Goal: Communication & Community: Answer question/provide support

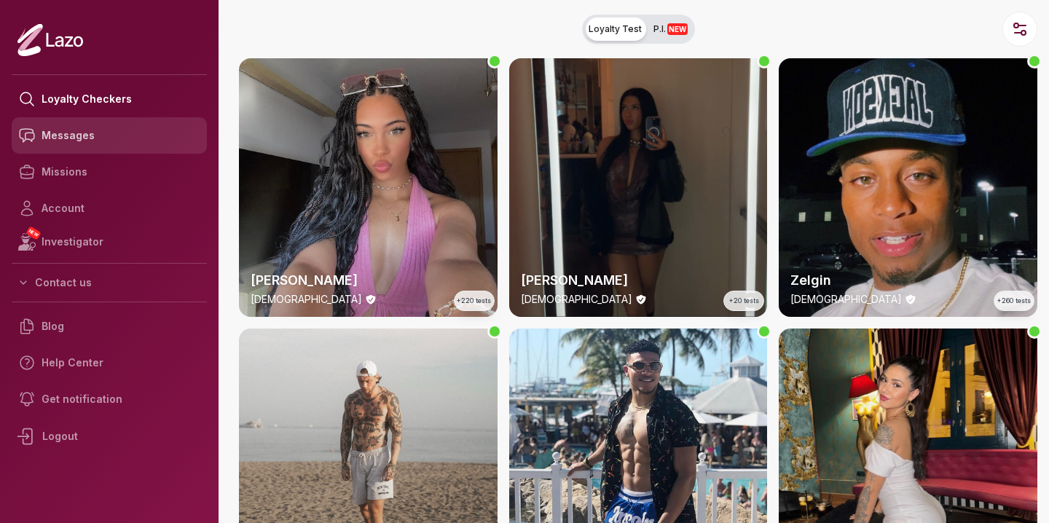
click at [103, 130] on link "Messages" at bounding box center [109, 135] width 195 height 36
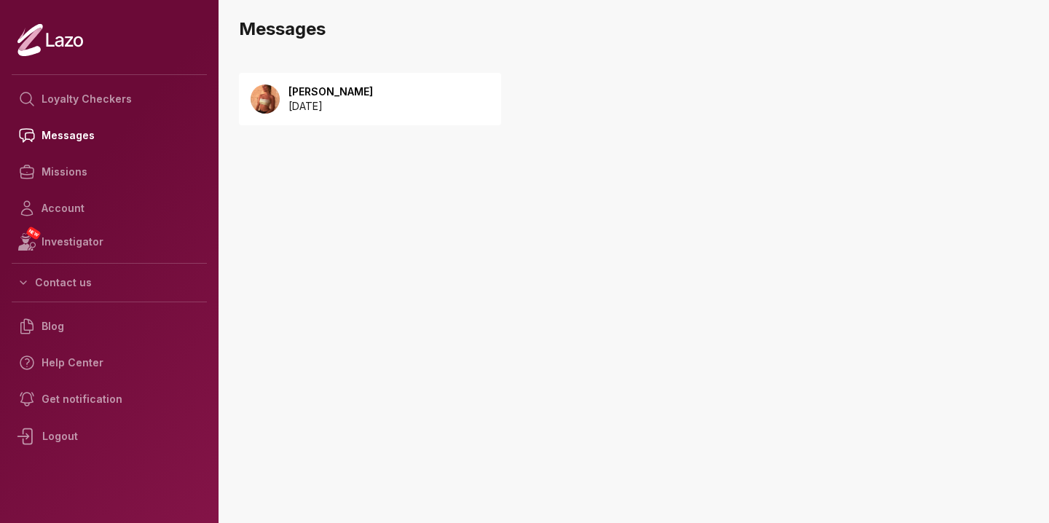
click at [336, 98] on p "[PERSON_NAME]" at bounding box center [330, 91] width 84 height 15
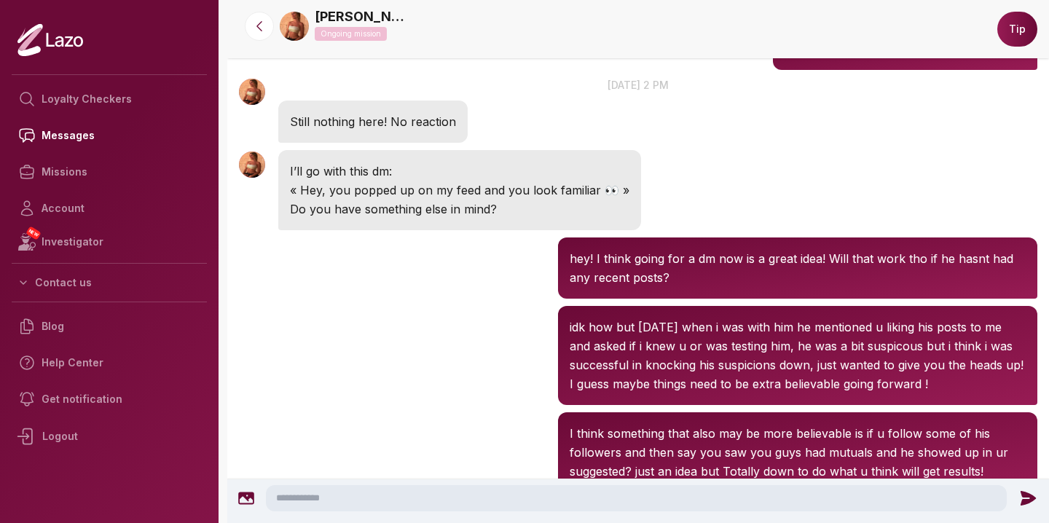
scroll to position [2228, 0]
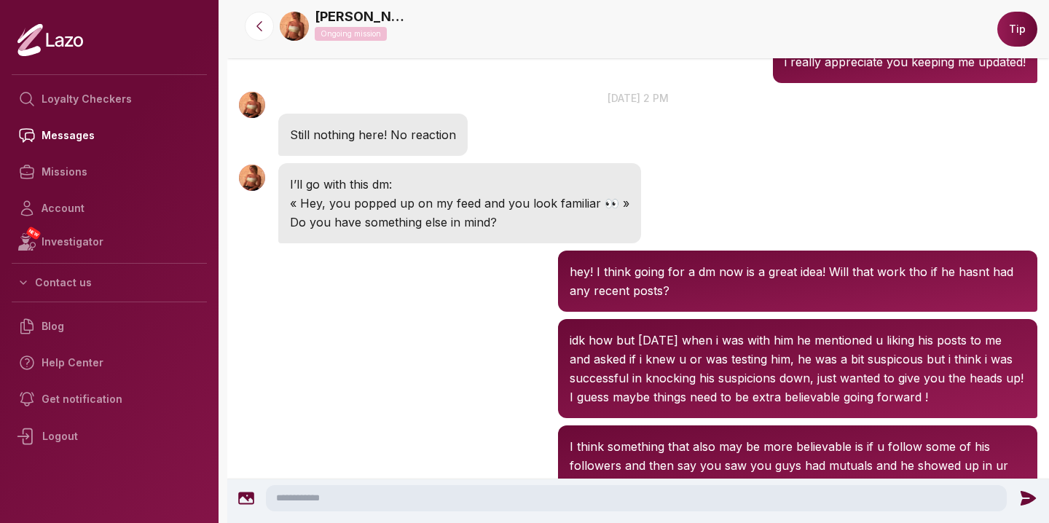
drag, startPoint x: 423, startPoint y: 236, endPoint x: 448, endPoint y: 81, distance: 157.1
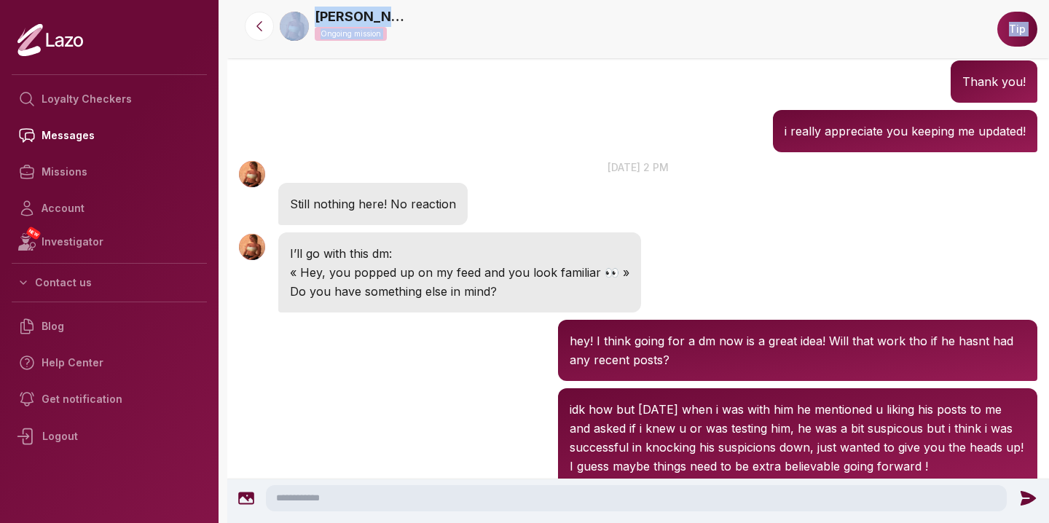
scroll to position [1944, 0]
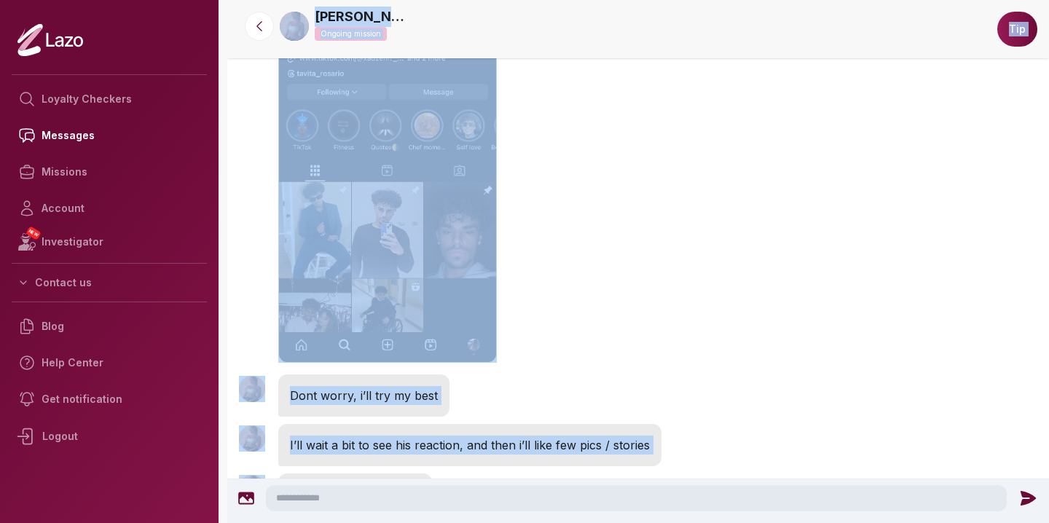
drag, startPoint x: 453, startPoint y: 236, endPoint x: 576, endPoint y: -29, distance: 292.3
click at [576, 0] on html "Loyalty Checkers Messages Missions Account NEW Investigator Contact us Blog Hel…" at bounding box center [524, 261] width 1049 height 523
click at [596, 245] on div "Sharon 5:55 PM 9 Sep at 5 pm Hey girl!! I just followed him!" at bounding box center [638, 114] width 822 height 513
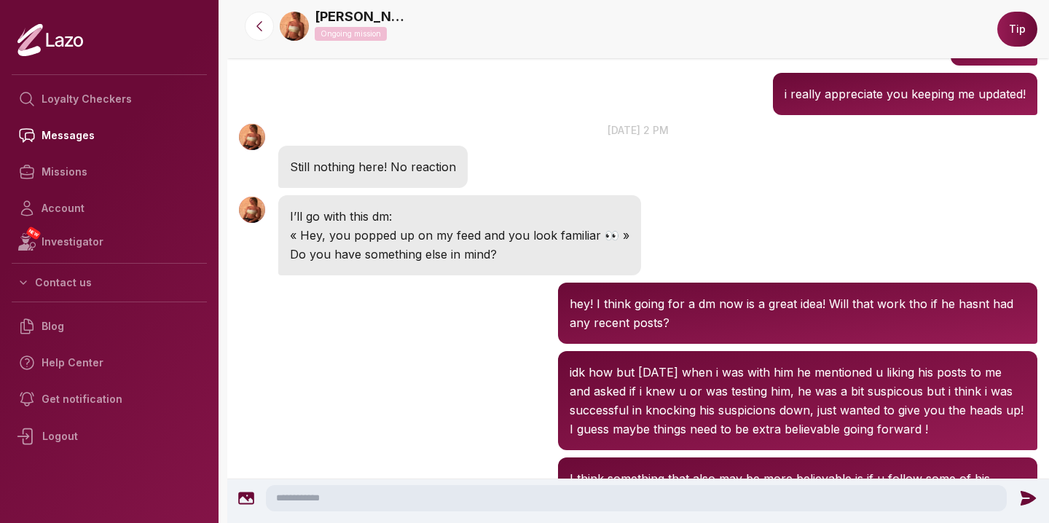
scroll to position [2488, 0]
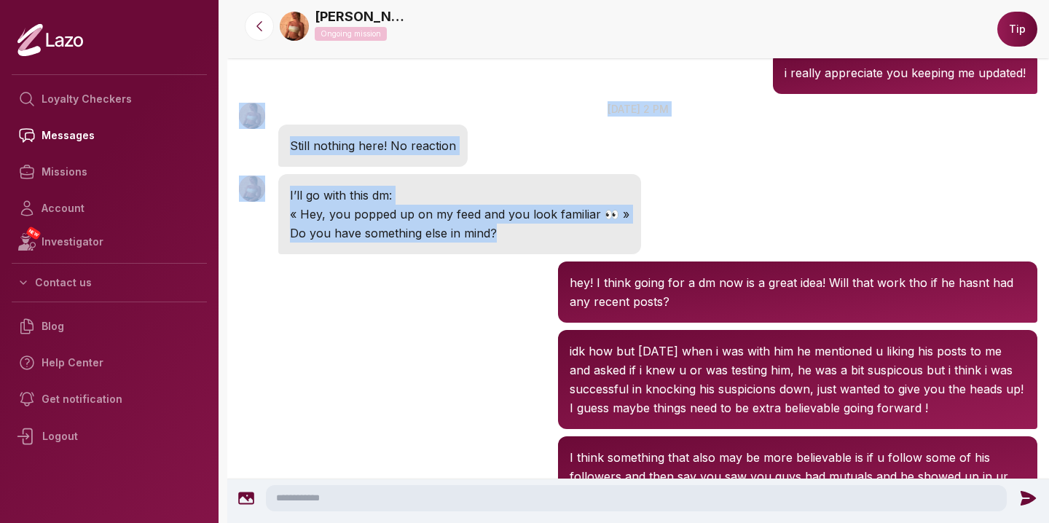
drag, startPoint x: 596, startPoint y: 245, endPoint x: 626, endPoint y: 91, distance: 157.3
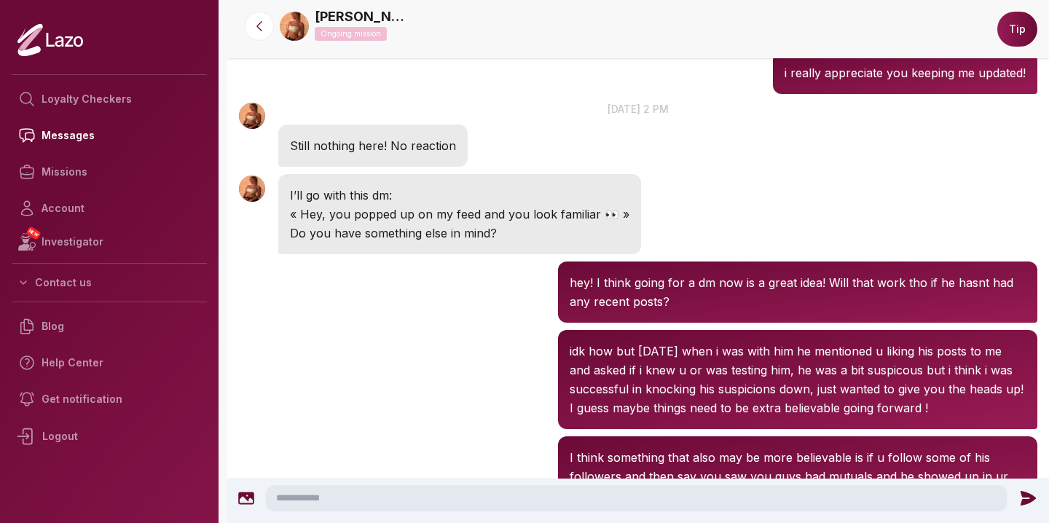
click at [669, 145] on div "Sharon 2:09 PM 11 Sep at 2 pm Still nothing here! No reaction" at bounding box center [638, 134] width 822 height 73
drag, startPoint x: 668, startPoint y: 145, endPoint x: 630, endPoint y: 243, distance: 104.7
click at [669, 237] on div "Sharon 2:10 PM I’ll go with this dm: « Hey, you popped up on my feed and you lo…" at bounding box center [638, 213] width 822 height 87
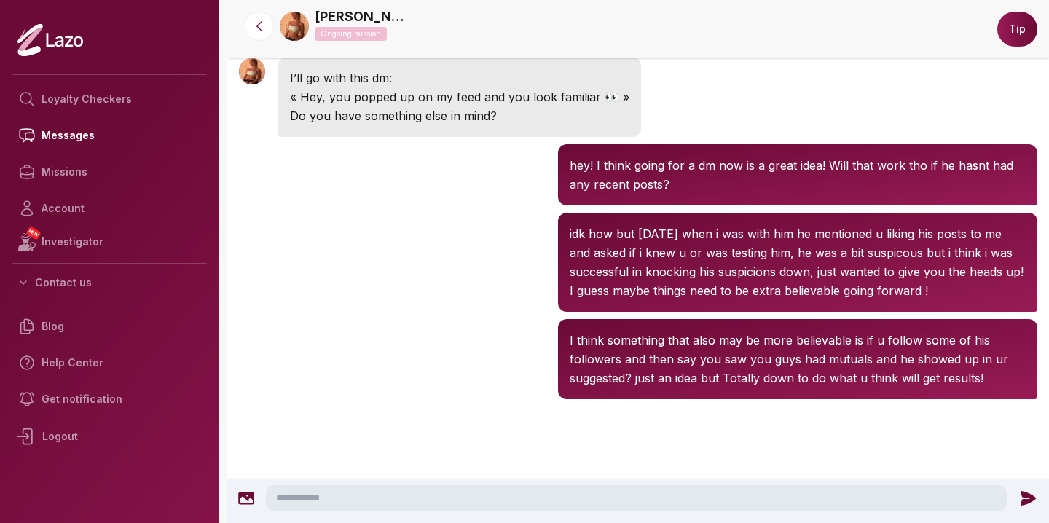
scroll to position [2607, 0]
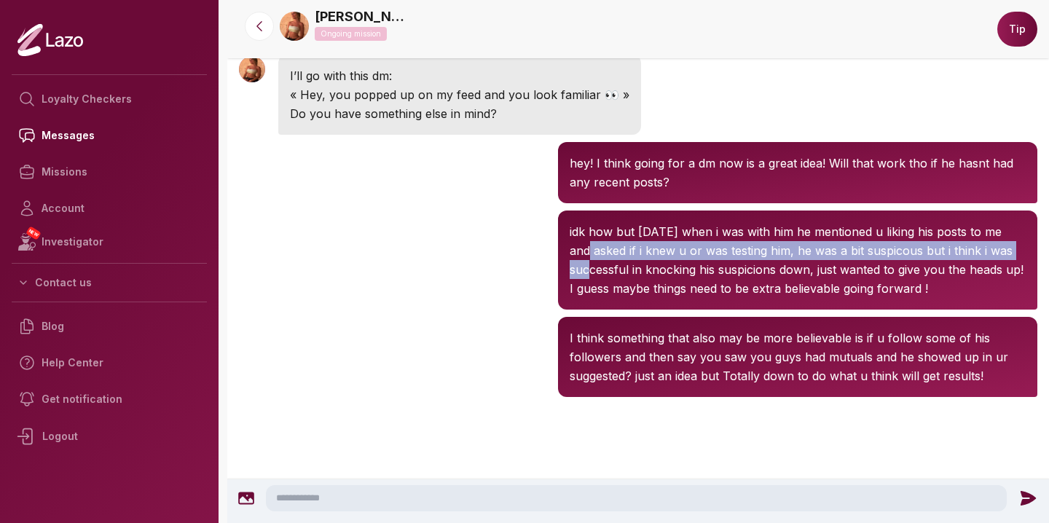
drag, startPoint x: 504, startPoint y: 257, endPoint x: 528, endPoint y: 316, distance: 63.7
click at [515, 283] on div "Sharon 2:48 PM idk how but yesterday when i was with him he mentioned u liking …" at bounding box center [638, 260] width 822 height 106
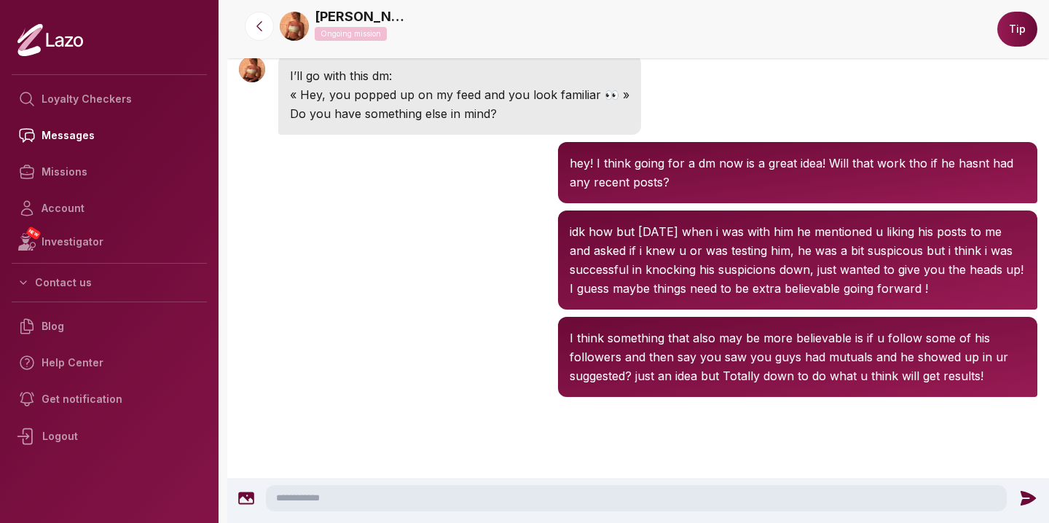
click at [503, 323] on div "Sharon 2:51 PM I think something that also may be more believable is if u follo…" at bounding box center [638, 356] width 822 height 87
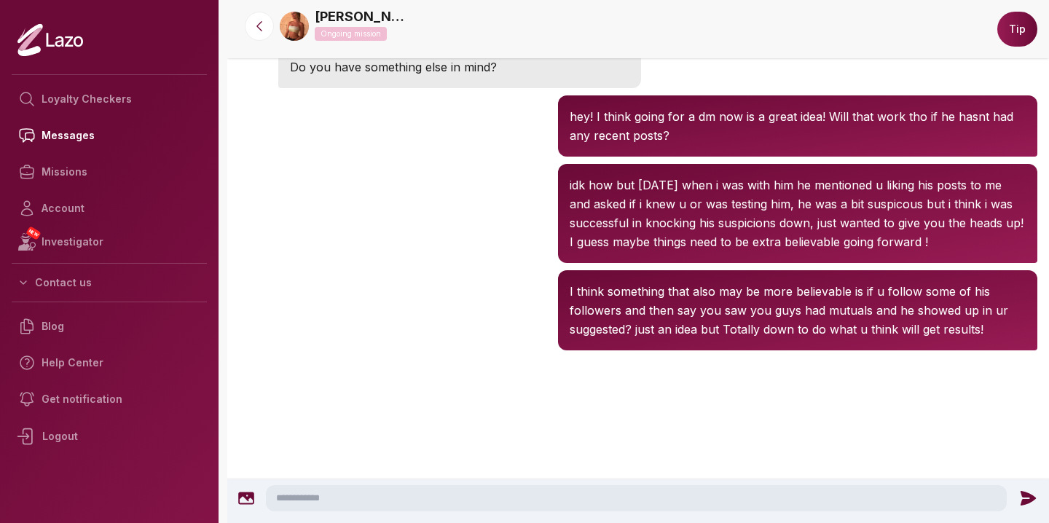
scroll to position [2757, 0]
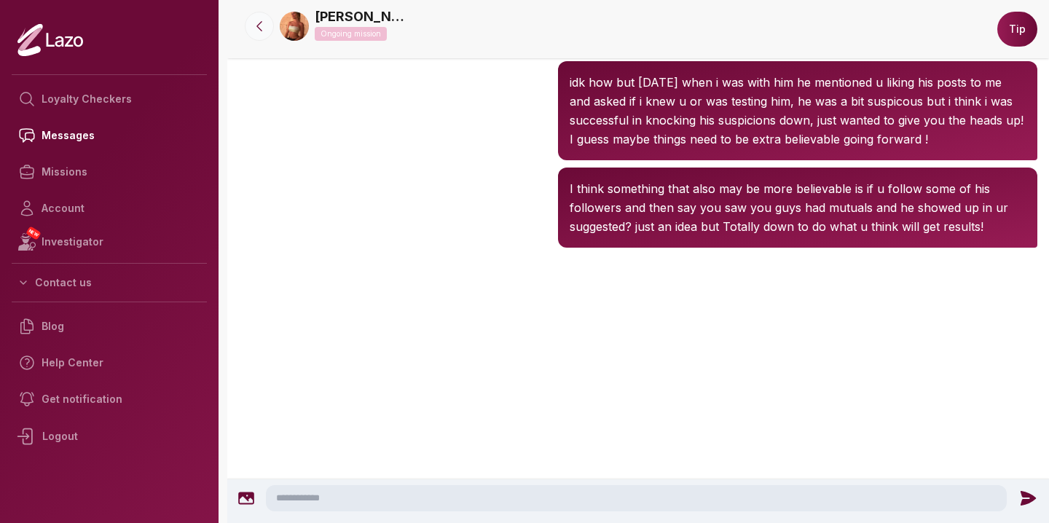
click at [259, 30] on icon at bounding box center [259, 26] width 15 height 15
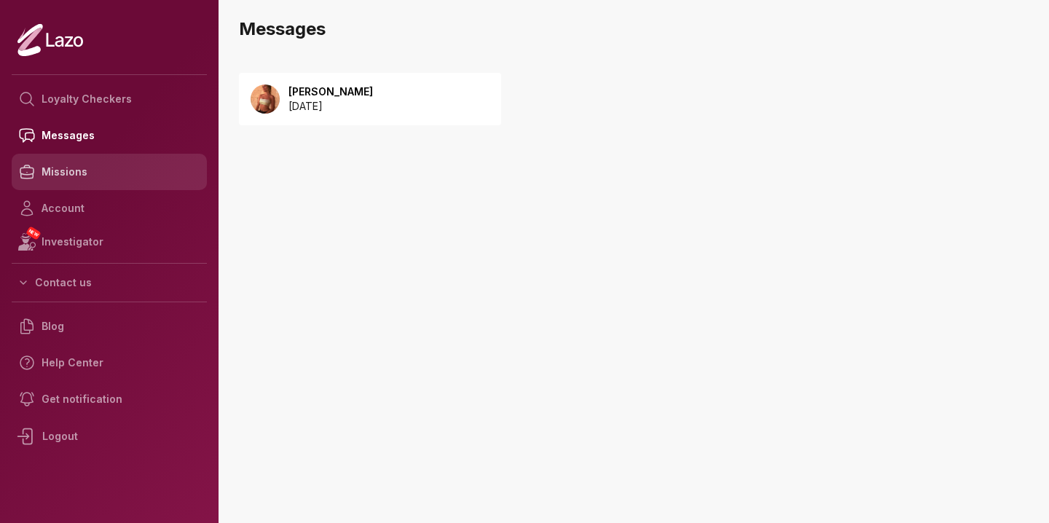
click at [154, 168] on link "Missions" at bounding box center [109, 172] width 195 height 36
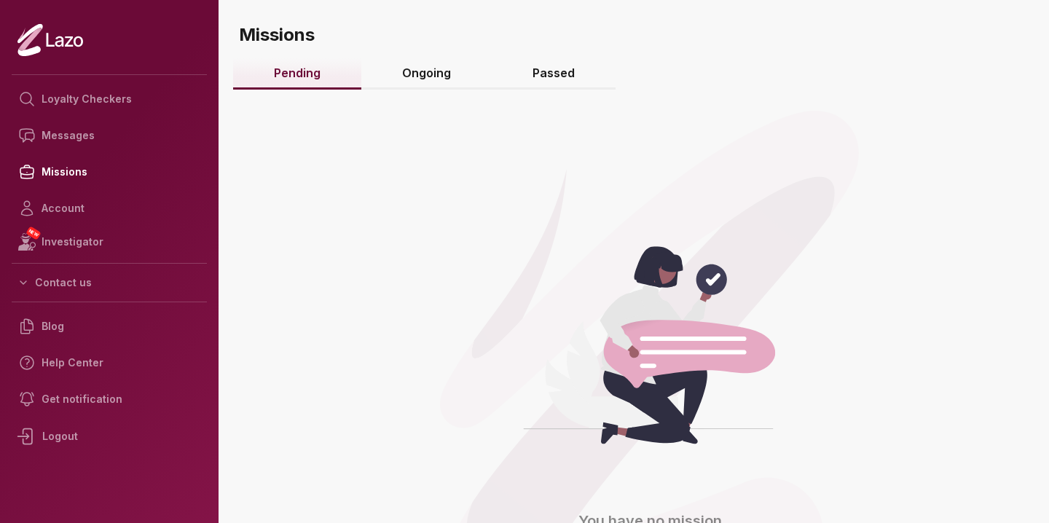
click at [432, 76] on link "Ongoing" at bounding box center [426, 73] width 130 height 31
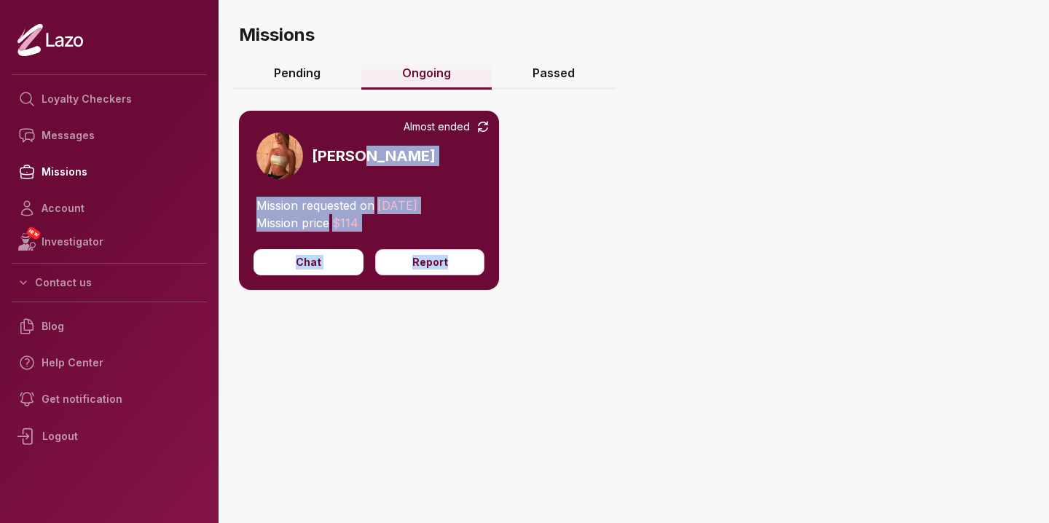
drag, startPoint x: 521, startPoint y: 183, endPoint x: 551, endPoint y: 303, distance: 123.8
click at [551, 303] on div "Almost ended Sharon Mission requested on 08/09/2025 Mission price $ 114 Chat Re…" at bounding box center [638, 244] width 798 height 325
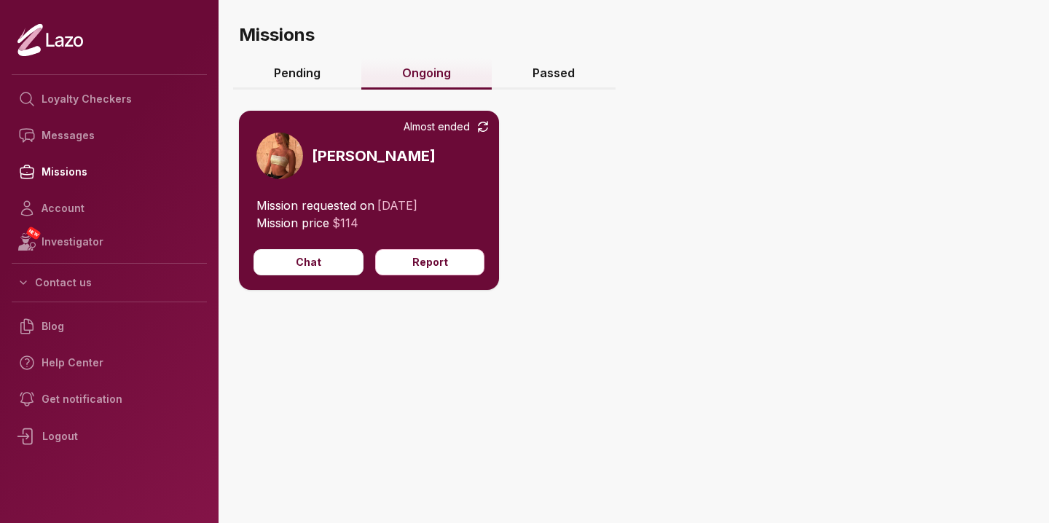
click at [701, 317] on div "Almost ended Sharon Mission requested on 08/09/2025 Mission price $ 114 Chat Re…" at bounding box center [638, 244] width 798 height 325
click at [305, 262] on button "Chat" at bounding box center [308, 262] width 110 height 26
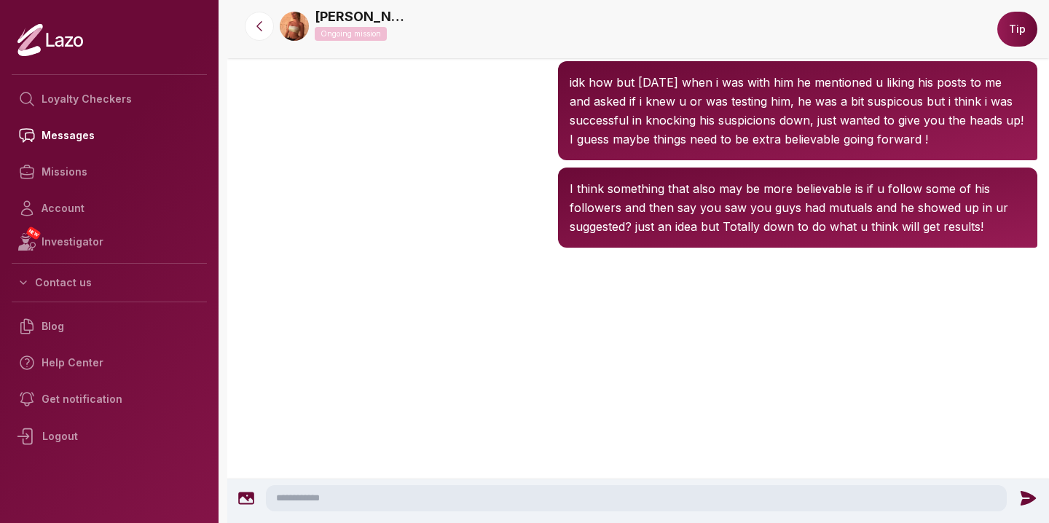
scroll to position [2780, 0]
click at [258, 39] on button at bounding box center [259, 26] width 29 height 29
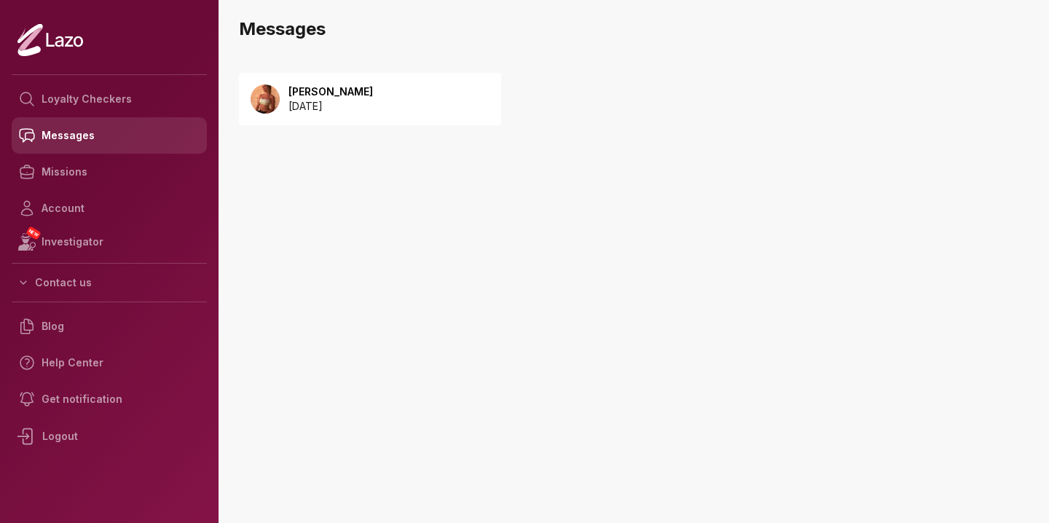
click at [115, 123] on link "Messages" at bounding box center [109, 135] width 195 height 36
click at [367, 79] on div "[PERSON_NAME] [DATE]" at bounding box center [370, 99] width 262 height 52
